Goal: Contribute content: Contribute content

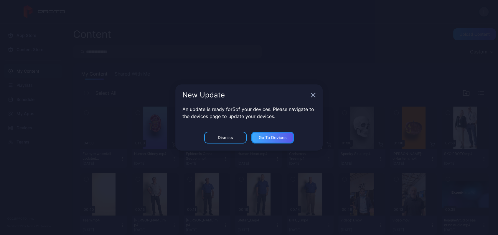
click at [270, 137] on div "Go to devices" at bounding box center [273, 137] width 28 height 5
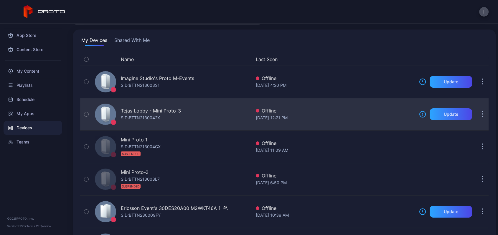
scroll to position [33, 0]
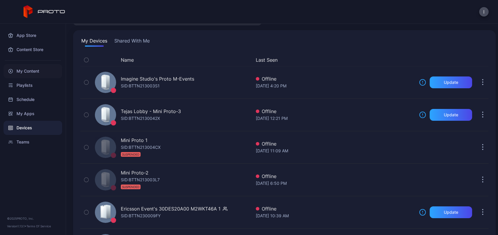
click at [25, 70] on div "My Content" at bounding box center [33, 71] width 59 height 14
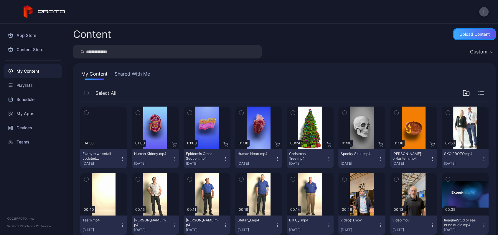
click at [460, 34] on div "Upload Content" at bounding box center [475, 34] width 30 height 5
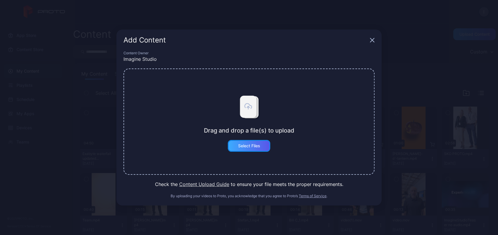
click at [252, 144] on div "Select Files" at bounding box center [249, 145] width 22 height 5
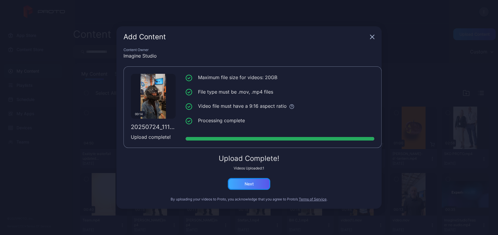
click at [250, 180] on div "Next" at bounding box center [249, 184] width 42 height 12
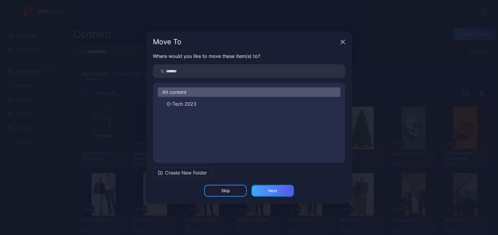
click at [266, 190] on div "Next" at bounding box center [273, 191] width 42 height 12
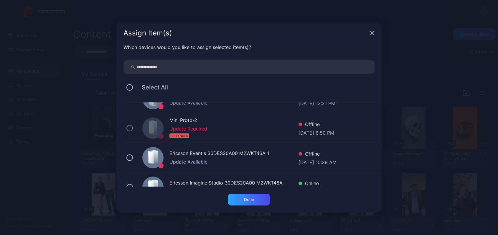
scroll to position [93, 0]
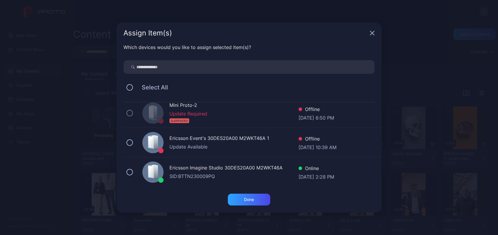
click at [281, 167] on div "Ericsson Imagine Studio 30DES20A00 M2WKT46A" at bounding box center [234, 168] width 129 height 9
click at [257, 200] on div "Done" at bounding box center [249, 199] width 42 height 12
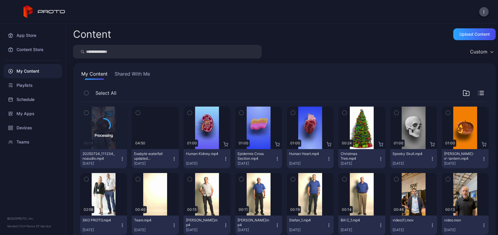
click at [173, 160] on icon "button" at bounding box center [174, 158] width 5 height 5
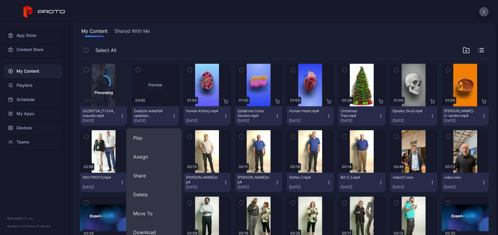
scroll to position [44, 0]
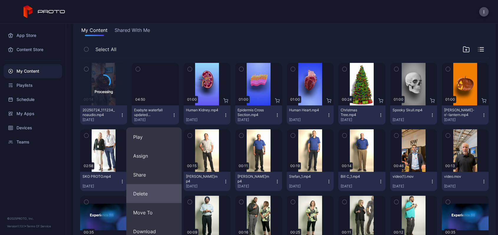
click at [156, 194] on button "Delete" at bounding box center [153, 193] width 55 height 19
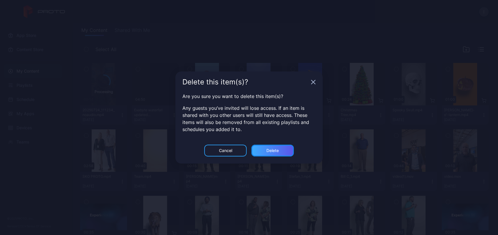
click at [275, 148] on div "Delete" at bounding box center [273, 150] width 12 height 5
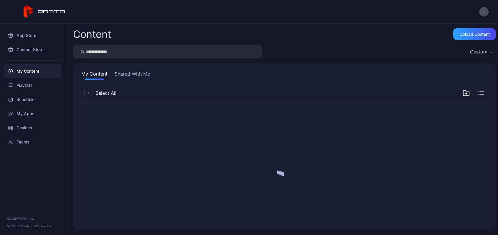
scroll to position [0, 0]
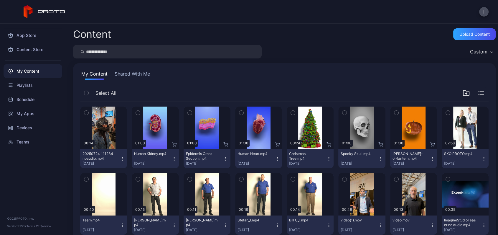
click at [128, 12] on div "I" at bounding box center [249, 12] width 498 height 24
click at [454, 37] on div "Upload Content" at bounding box center [475, 34] width 42 height 12
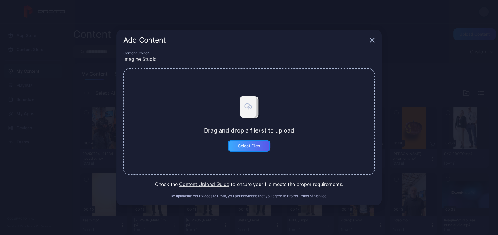
click at [245, 148] on div "Select Files" at bounding box center [249, 146] width 42 height 12
click at [257, 147] on button "Select Files" at bounding box center [249, 146] width 42 height 12
